Goal: Obtain resource: Download file/media

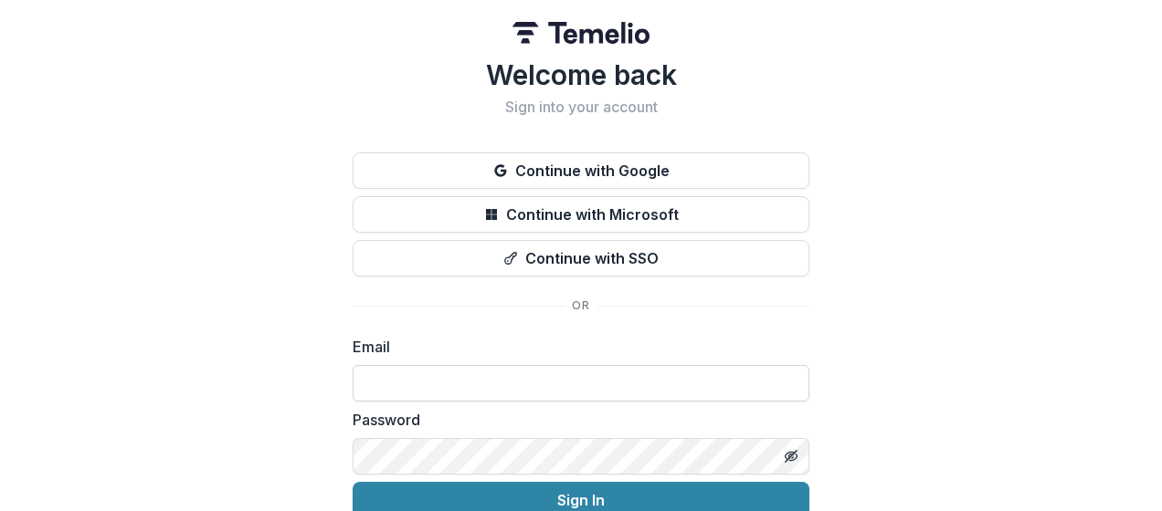
click at [524, 378] on input at bounding box center [580, 383] width 457 height 37
type input "**********"
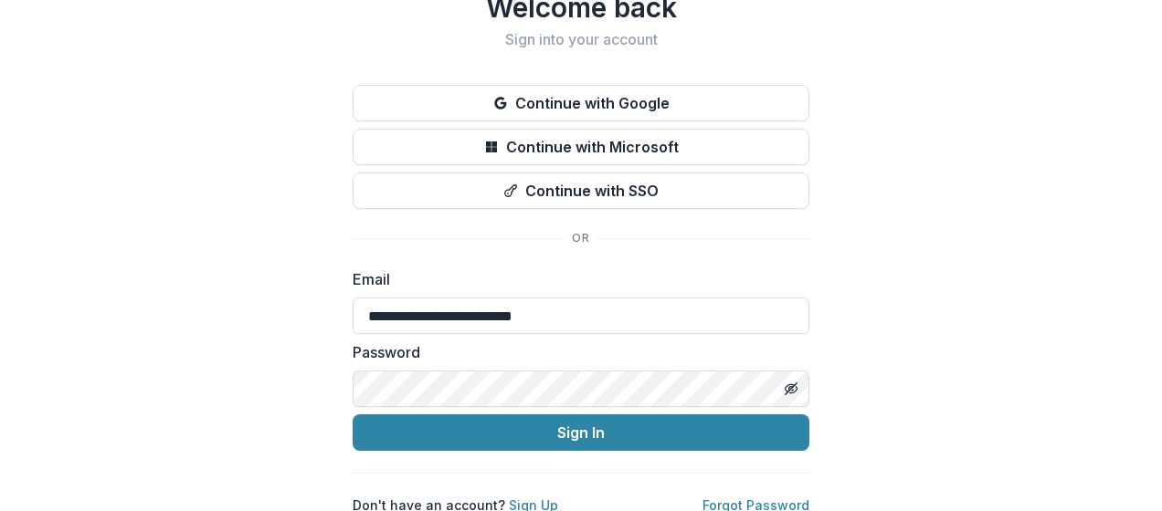
scroll to position [85, 0]
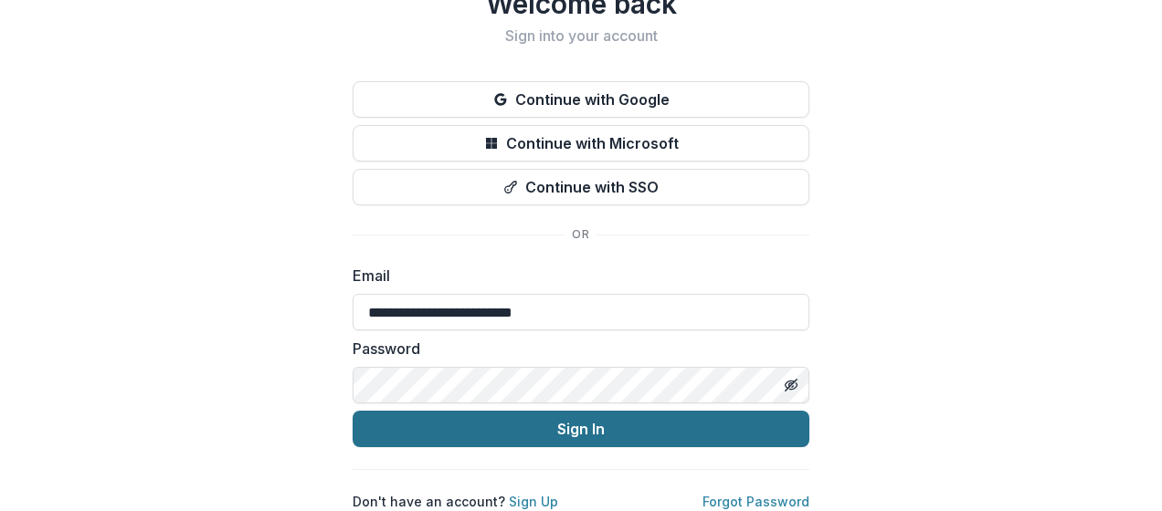
click at [551, 419] on button "Sign In" at bounding box center [580, 429] width 457 height 37
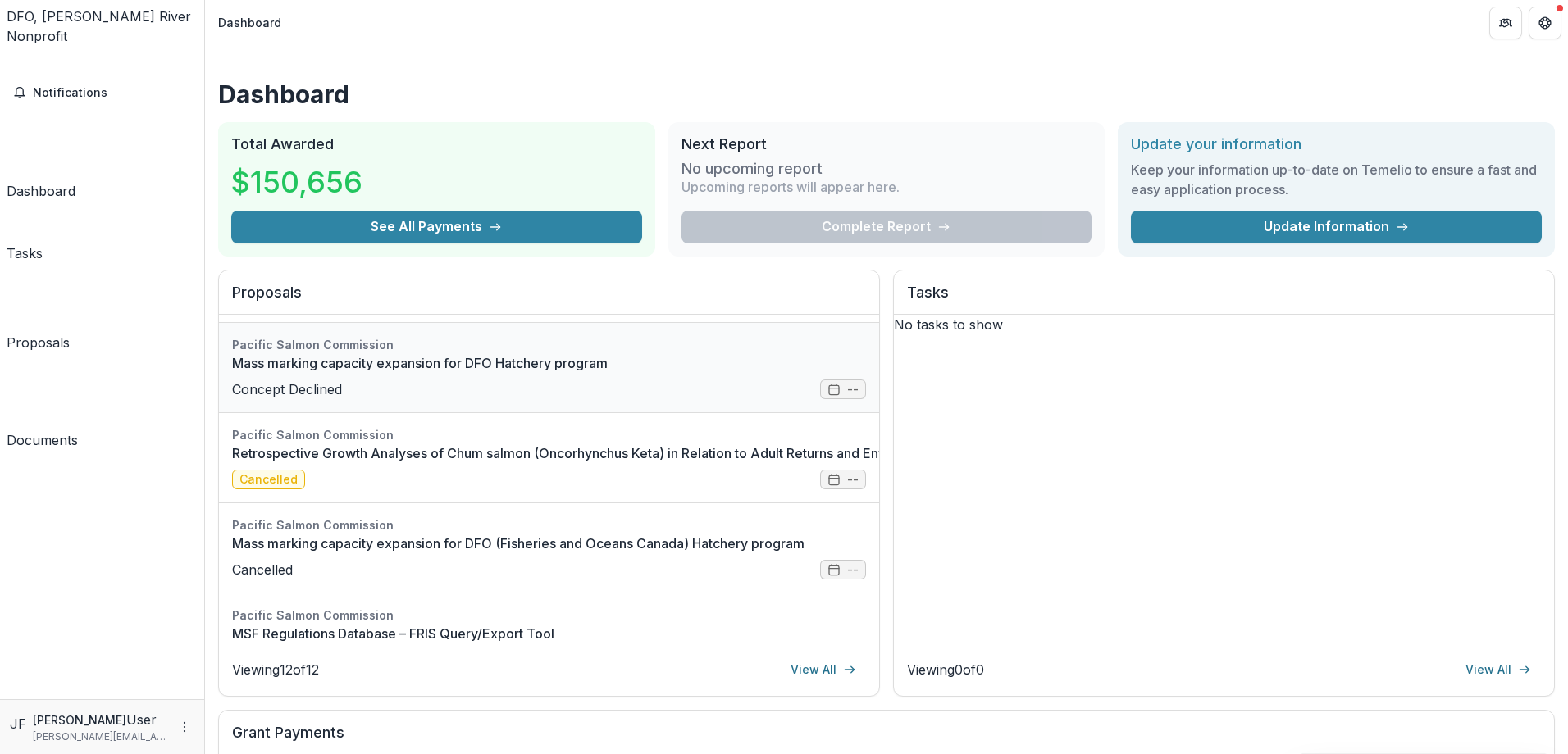
scroll to position [150, 0]
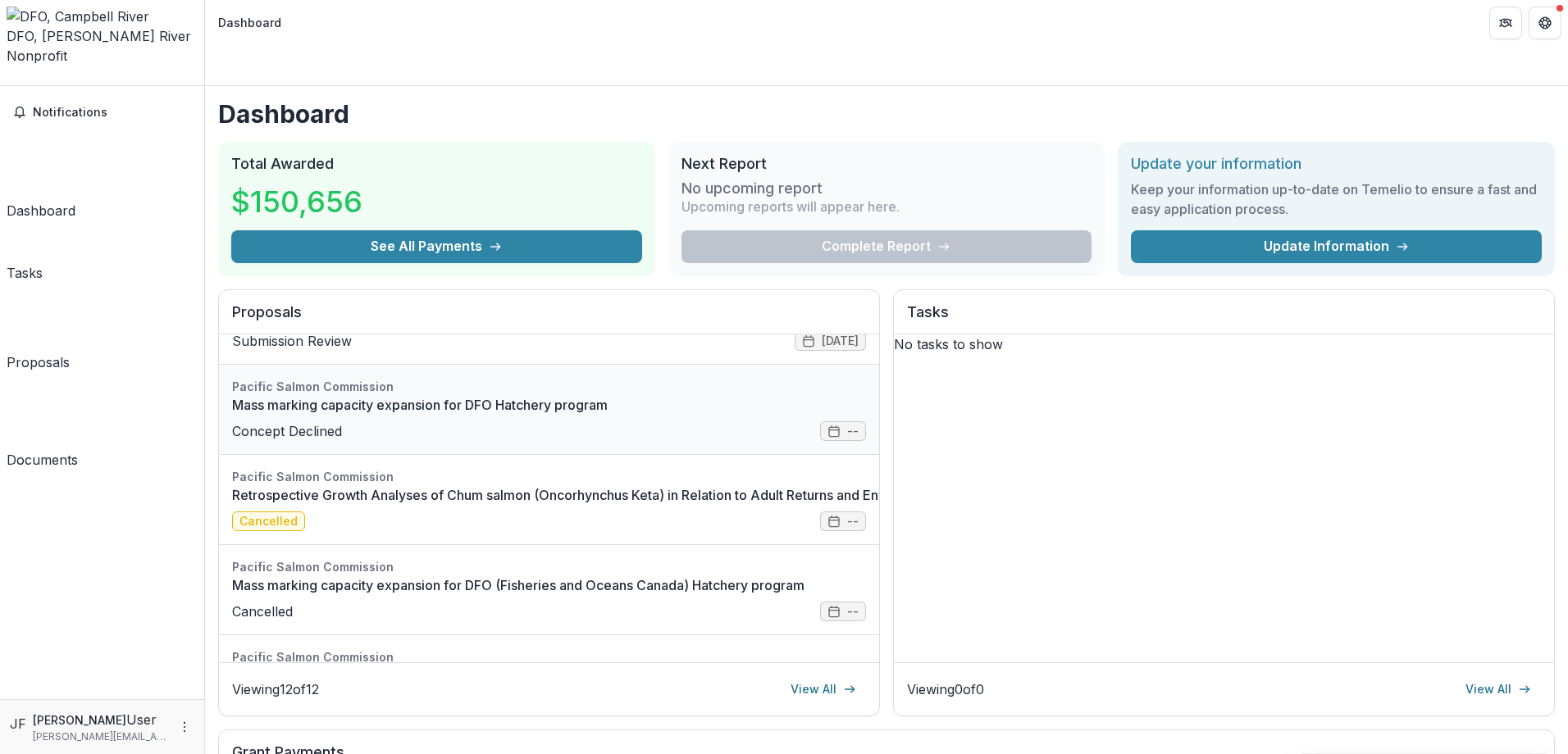
click at [499, 395] on link "Mass marking capacity expansion for DFO Hatchery program" at bounding box center [549, 405] width 634 height 20
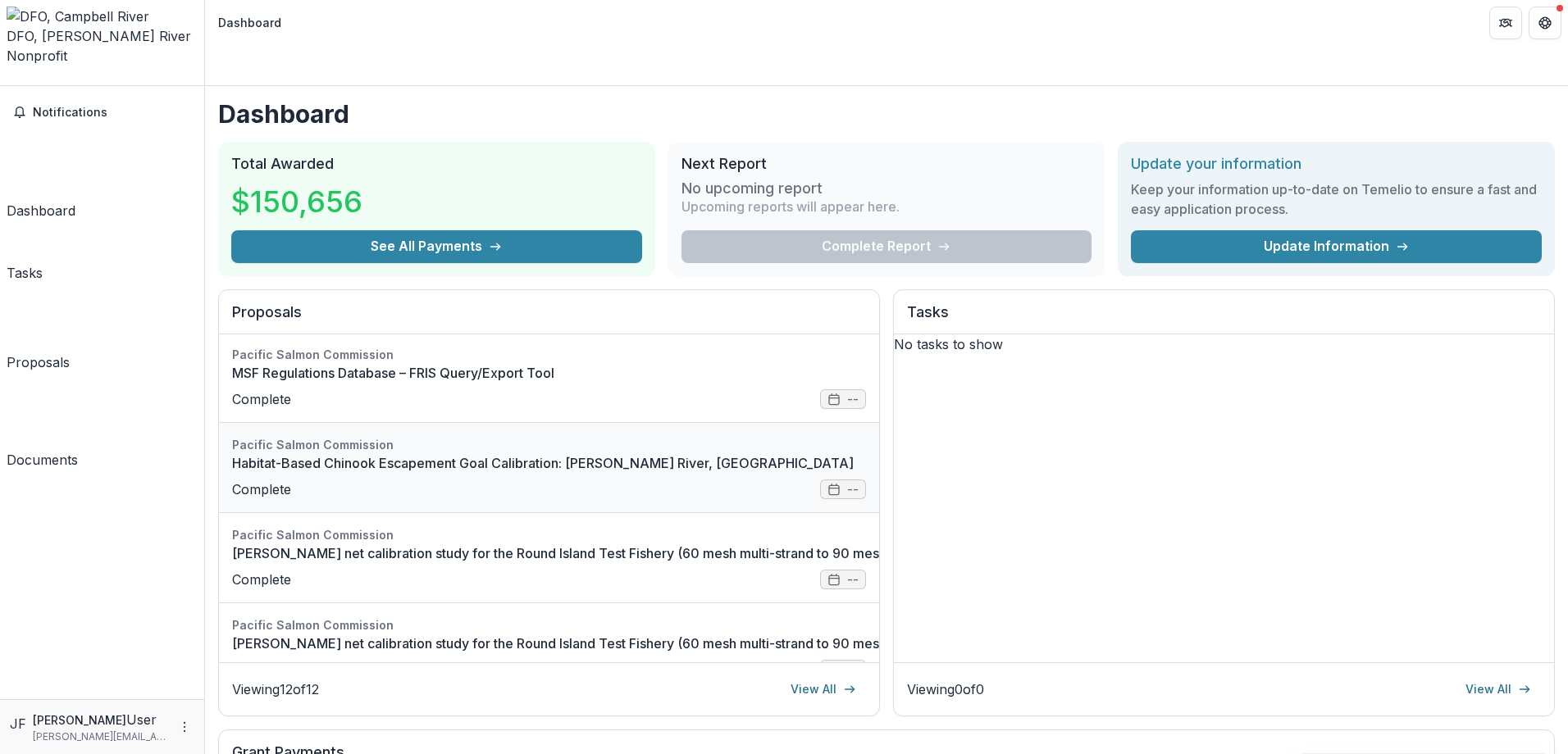
scroll to position [492, 0]
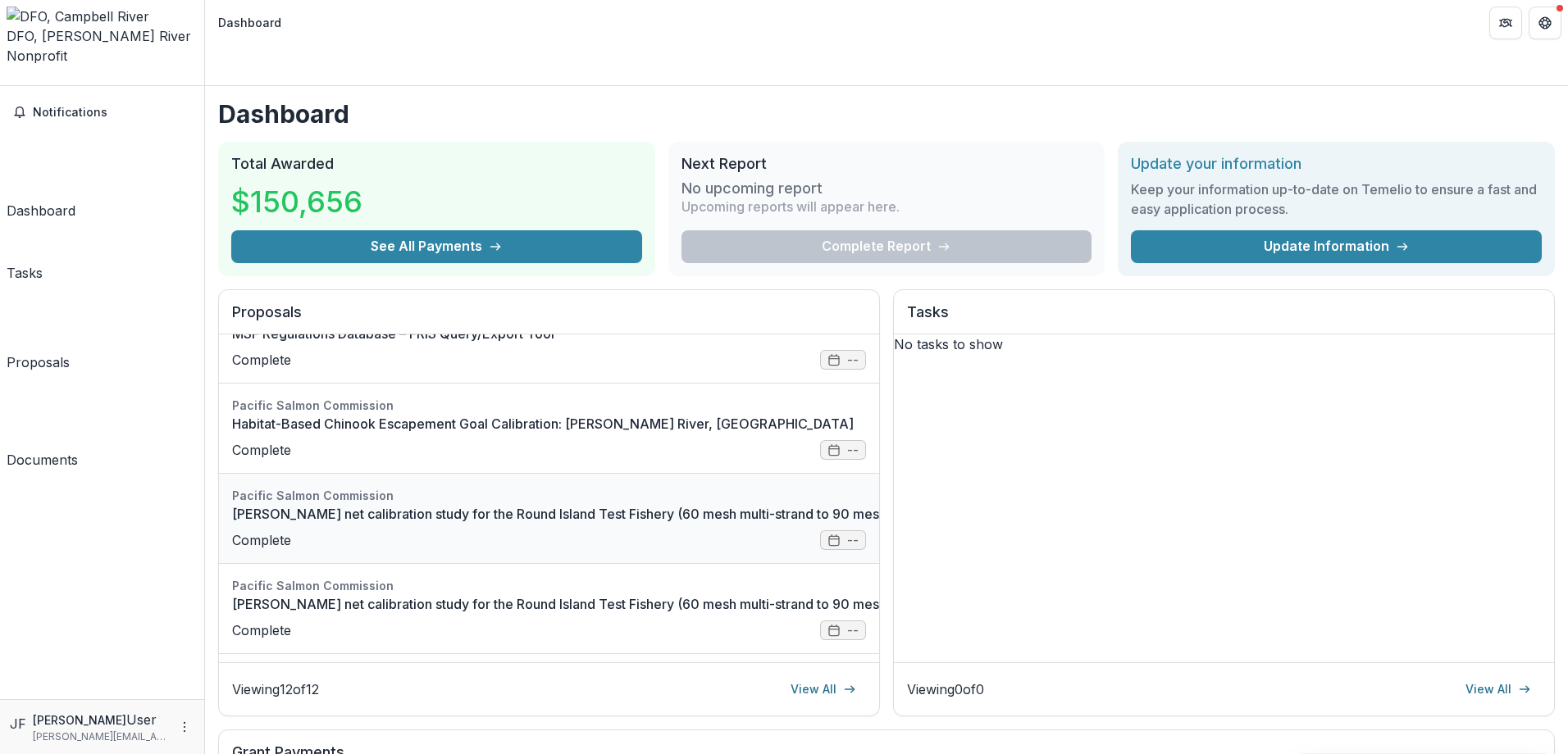
click at [439, 458] on link "Gill net calibration study for the Round Island Test Fishery (60 mesh multi-str…" at bounding box center [639, 514] width 816 height 20
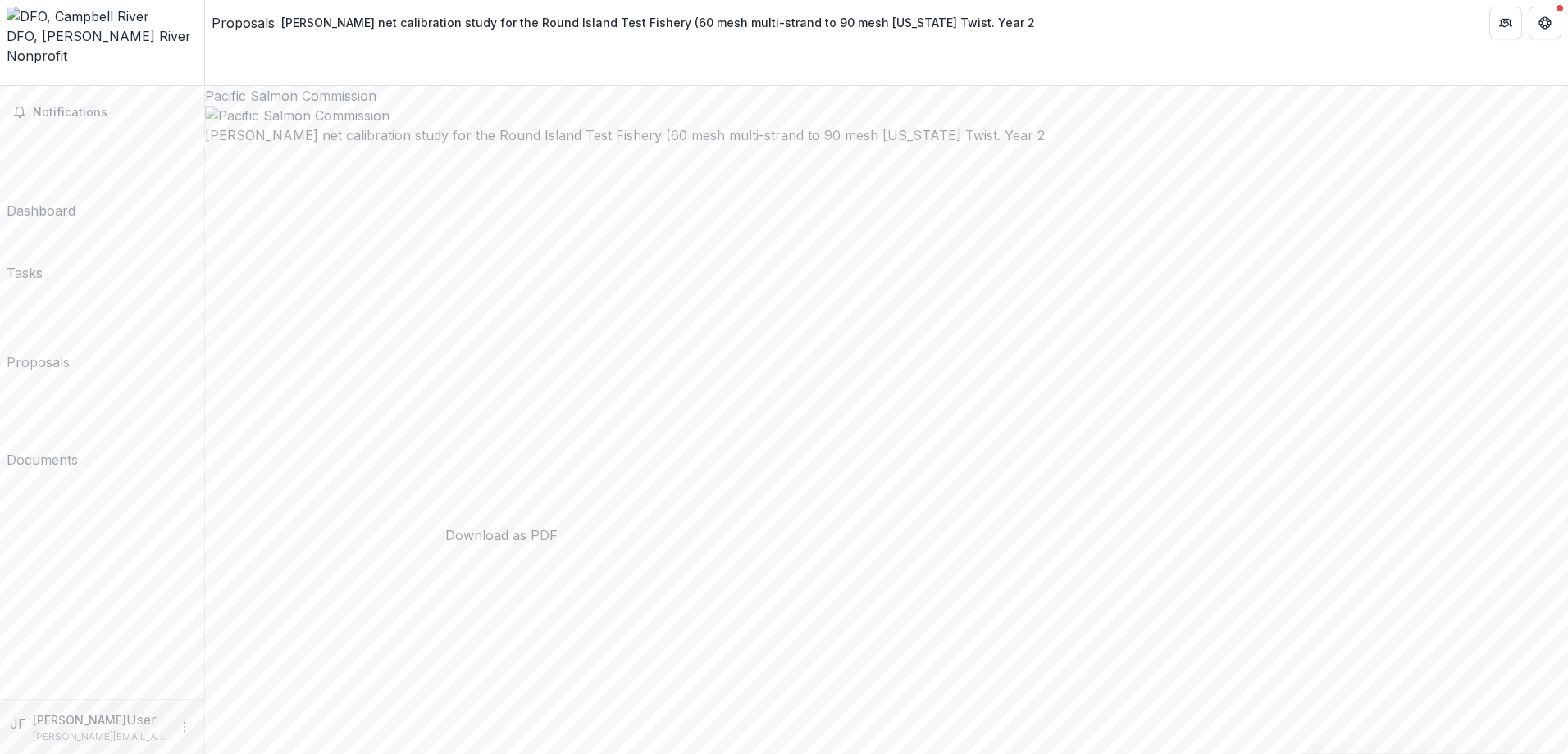
click at [1043, 41] on header "Proposals Gill net calibration study for the Round Island Test Fishery (60 mesh…" at bounding box center [886, 22] width 1363 height 45
click at [70, 353] on div "Proposals" at bounding box center [38, 363] width 63 height 20
